Goal: Book appointment/travel/reservation

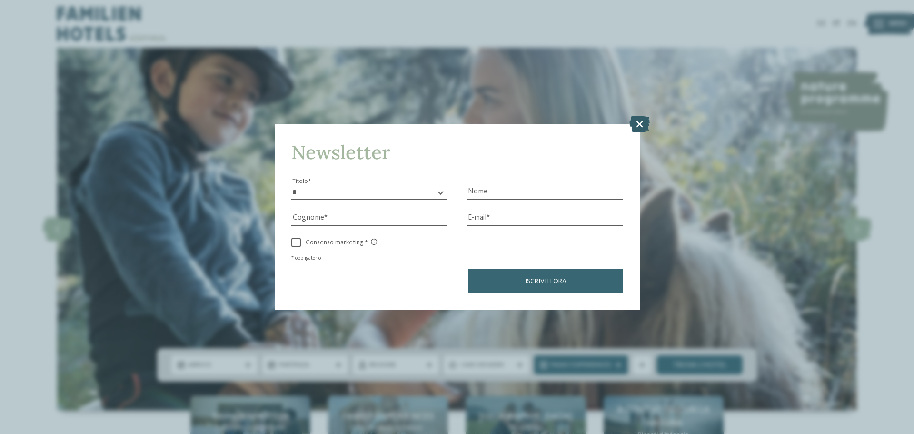
click at [637, 127] on icon at bounding box center [640, 124] width 20 height 17
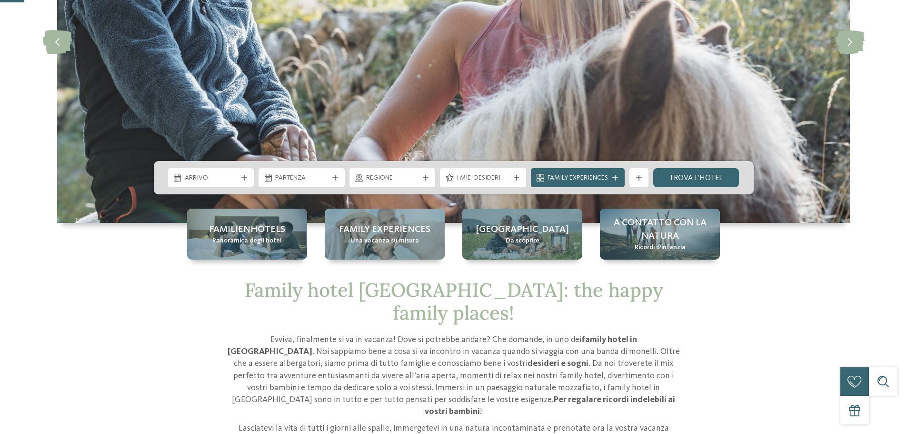
scroll to position [191, 0]
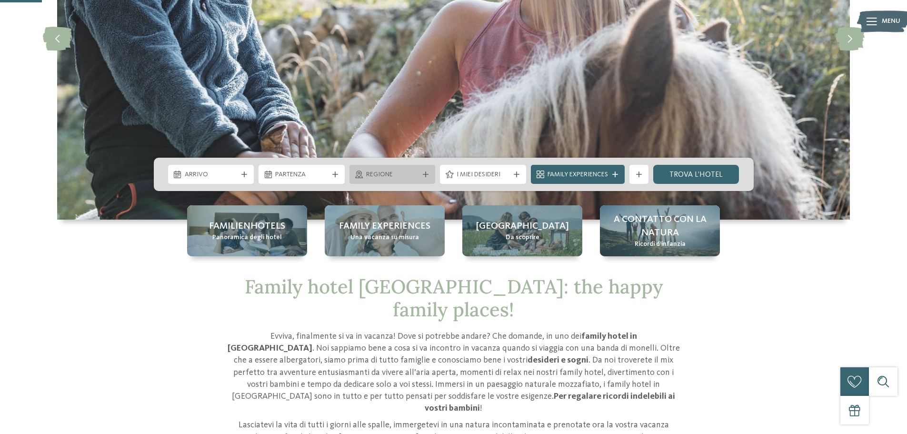
click at [410, 175] on span "Regione" at bounding box center [392, 175] width 53 height 10
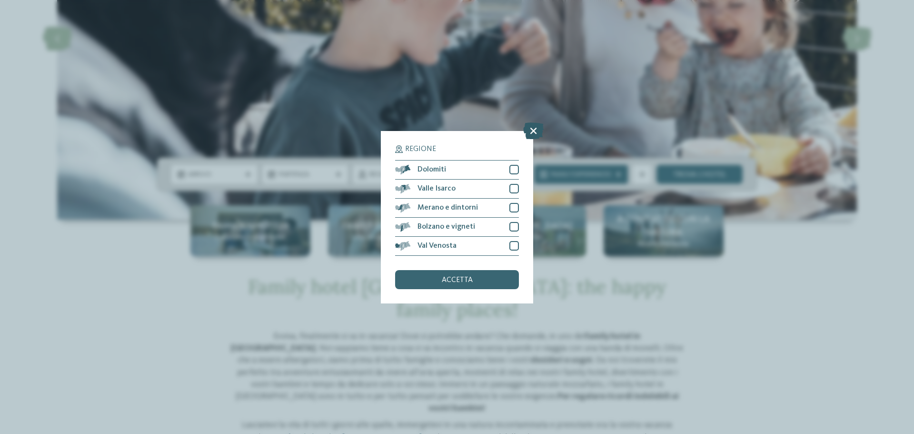
click at [534, 133] on icon at bounding box center [533, 130] width 20 height 17
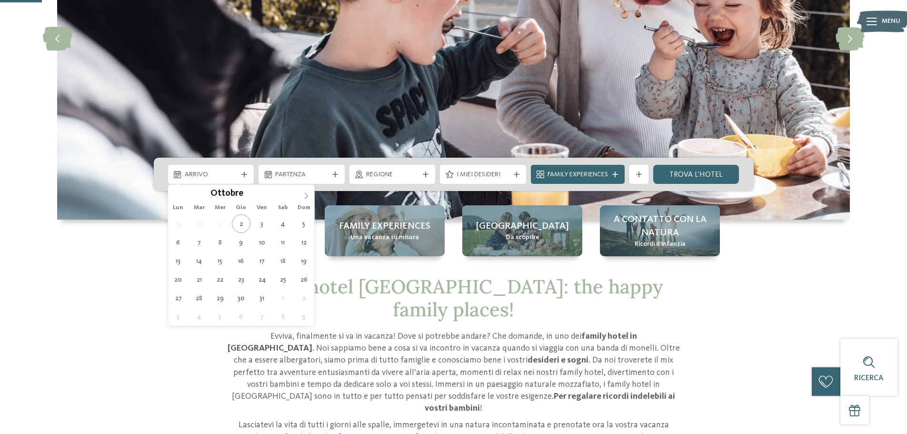
click at [308, 195] on icon at bounding box center [306, 195] width 3 height 6
type input "****"
click at [173, 193] on icon at bounding box center [176, 195] width 7 height 7
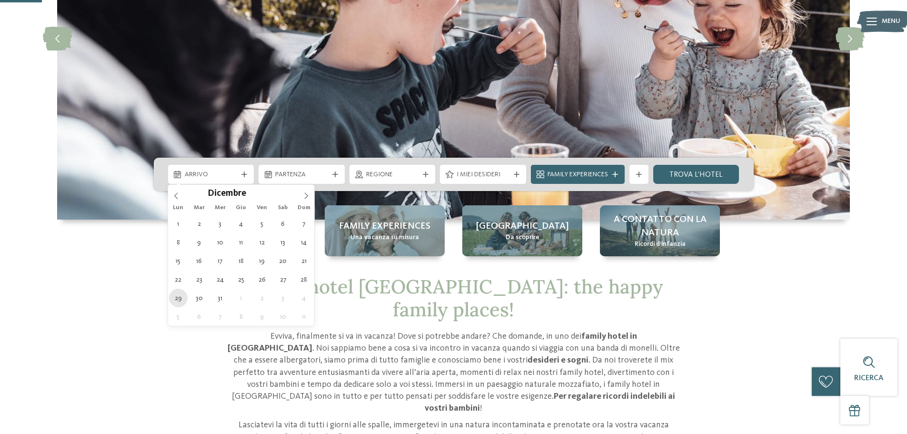
type div "[DATE]"
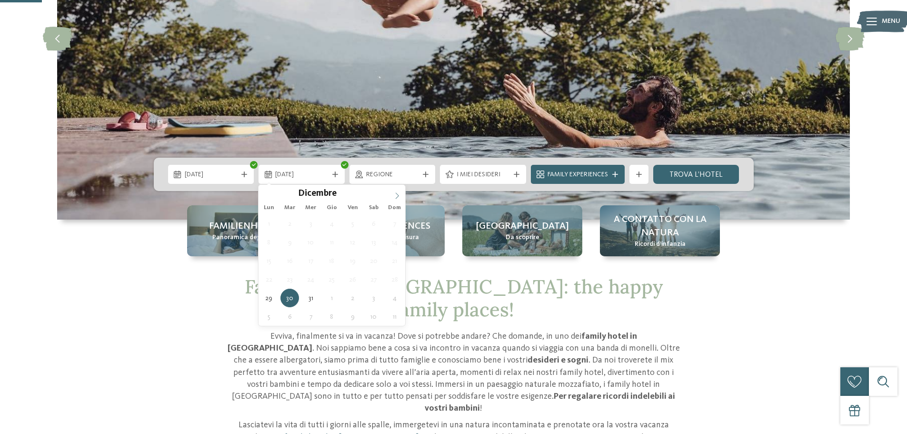
type input "****"
click at [395, 193] on icon at bounding box center [397, 195] width 7 height 7
type div "[DATE]"
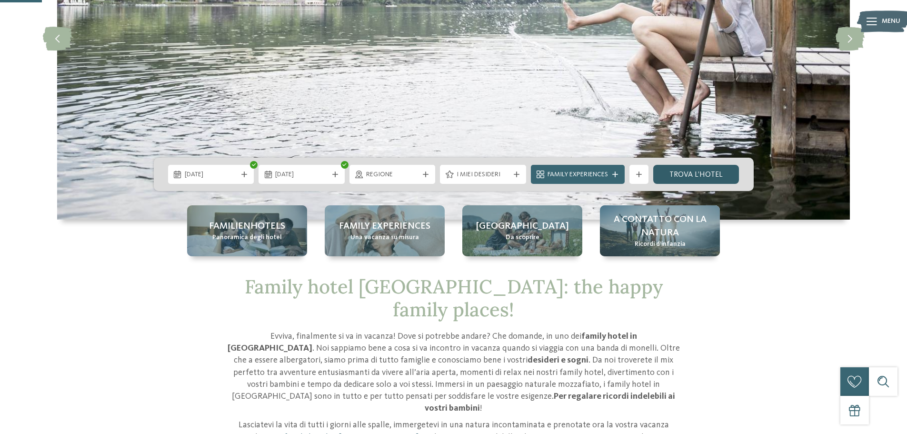
click at [713, 179] on link "trova l’hotel" at bounding box center [696, 174] width 86 height 19
